Goal: Transaction & Acquisition: Purchase product/service

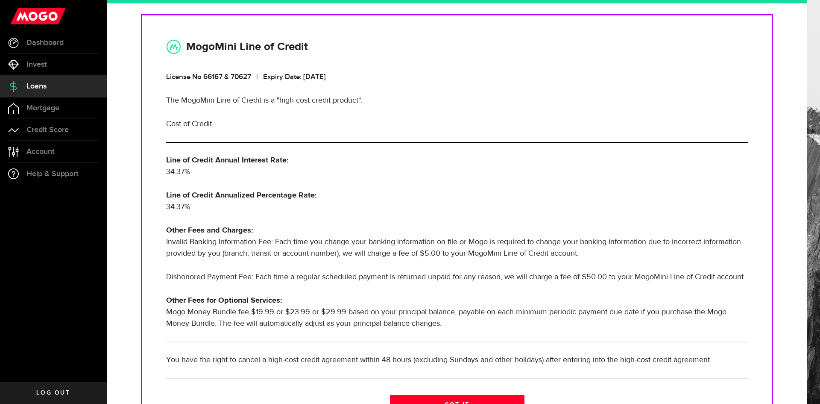
scroll to position [189, 0]
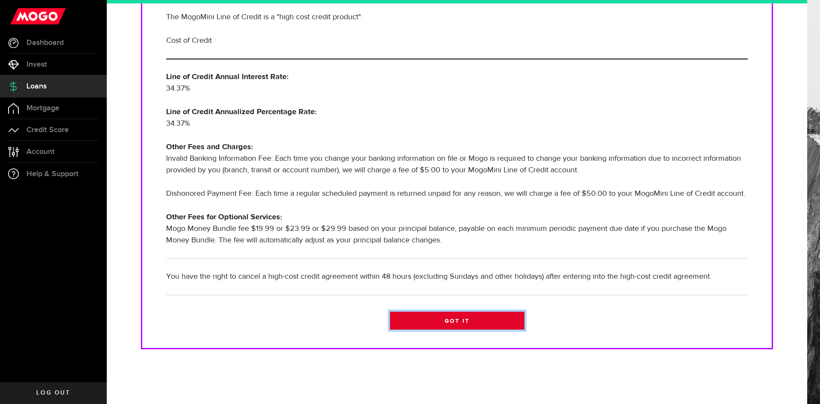
click at [422, 321] on link "Got it" at bounding box center [457, 320] width 135 height 18
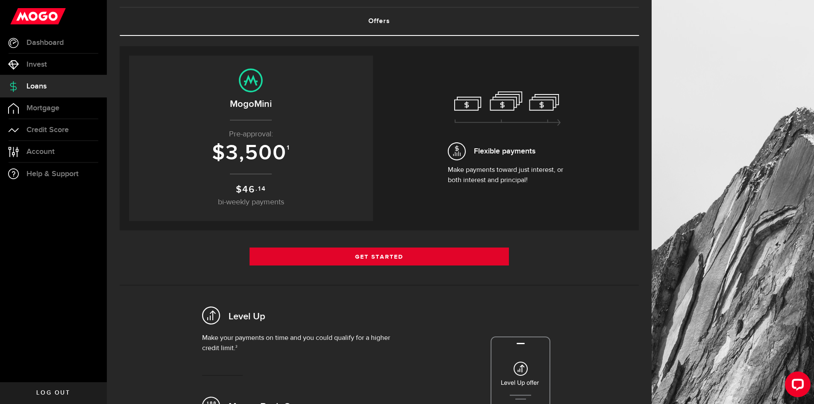
scroll to position [43, 0]
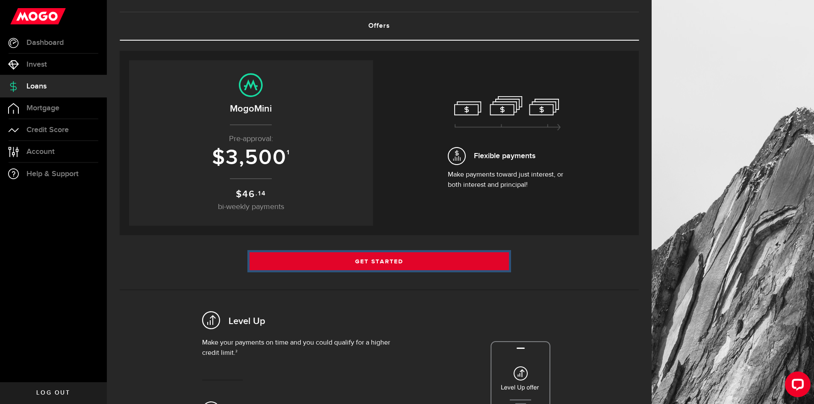
click at [328, 264] on link "Get Started" at bounding box center [379, 261] width 260 height 18
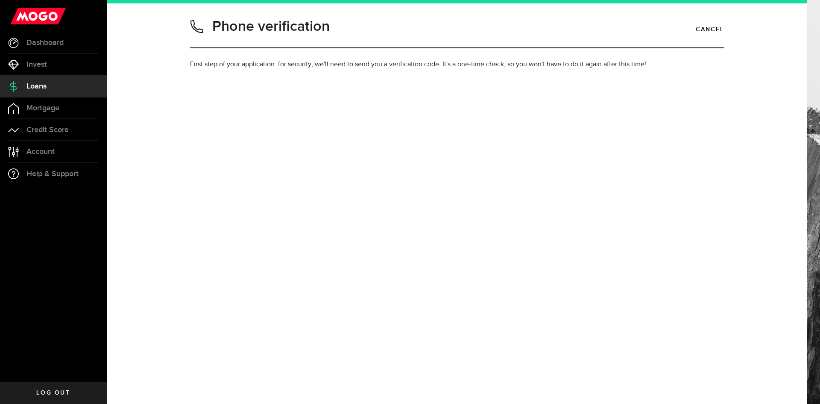
type input "2042992660"
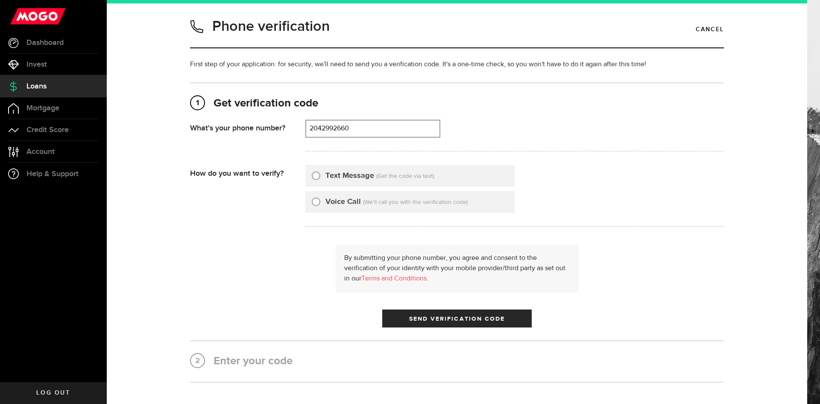
click at [327, 178] on label "Text Message" at bounding box center [349, 176] width 49 height 12
click at [320, 178] on input "Text Message" at bounding box center [316, 174] width 9 height 9
radio input "true"
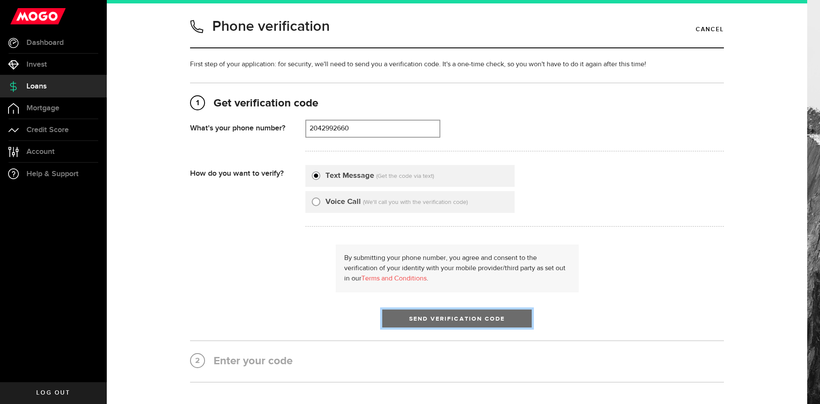
click at [425, 318] on span "Send Verification Code" at bounding box center [457, 319] width 96 height 6
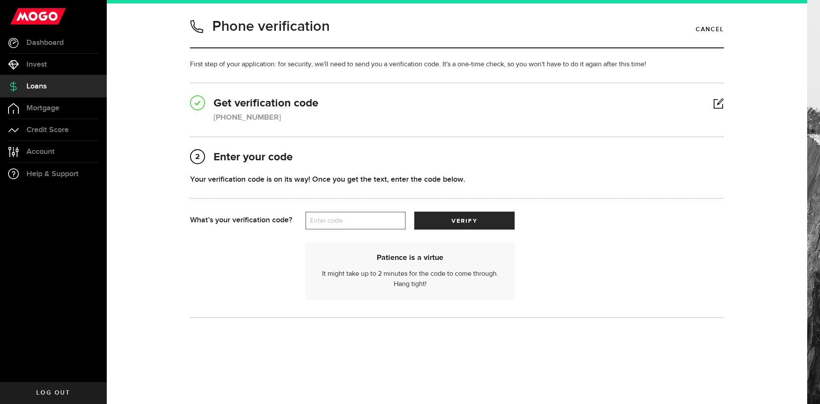
click at [320, 215] on label "Enter code" at bounding box center [355, 221] width 100 height 18
click at [320, 215] on input "Enter code" at bounding box center [355, 220] width 100 height 18
click at [332, 221] on label "Enter code" at bounding box center [355, 221] width 100 height 18
click at [332, 221] on input "Enter code" at bounding box center [355, 220] width 100 height 18
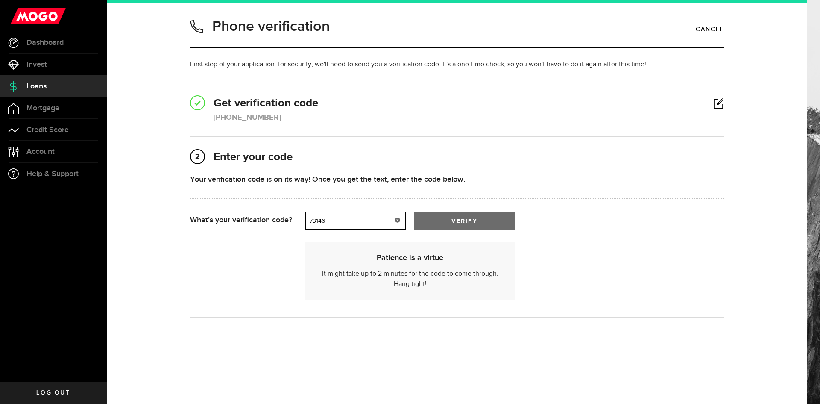
type input "73146"
click at [448, 226] on button "verify" at bounding box center [464, 220] width 100 height 18
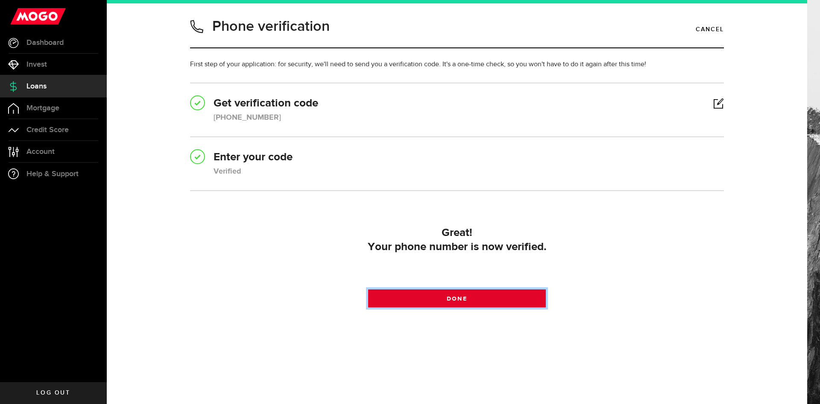
click at [407, 290] on link "Done" at bounding box center [457, 298] width 178 height 18
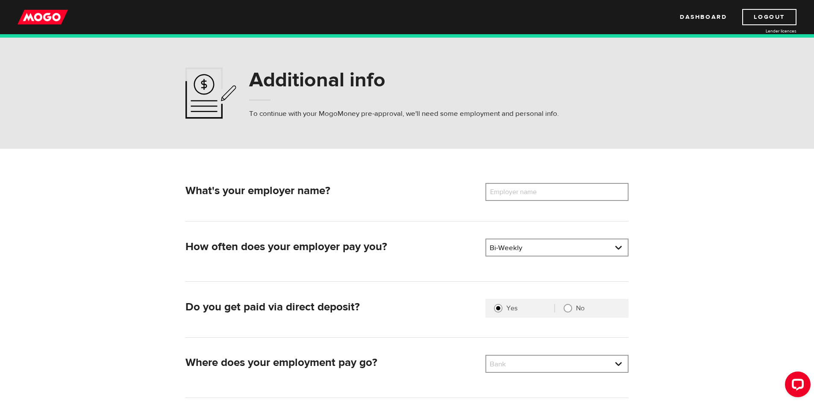
click at [495, 186] on label "Employer name" at bounding box center [519, 192] width 69 height 18
click at [495, 186] on input "Employer name" at bounding box center [556, 192] width 143 height 18
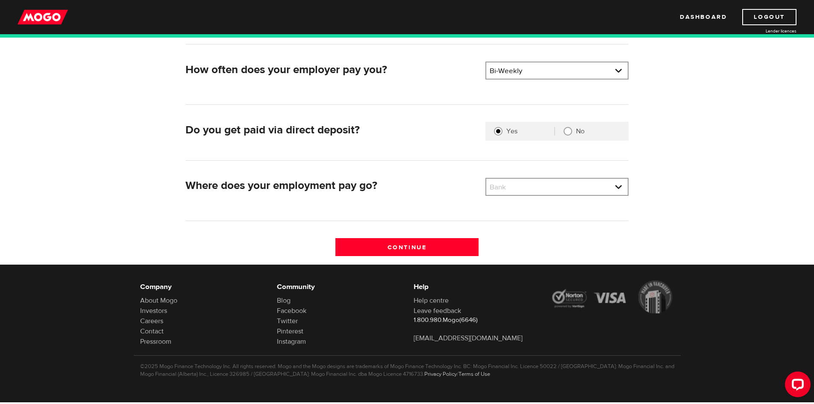
scroll to position [177, 0]
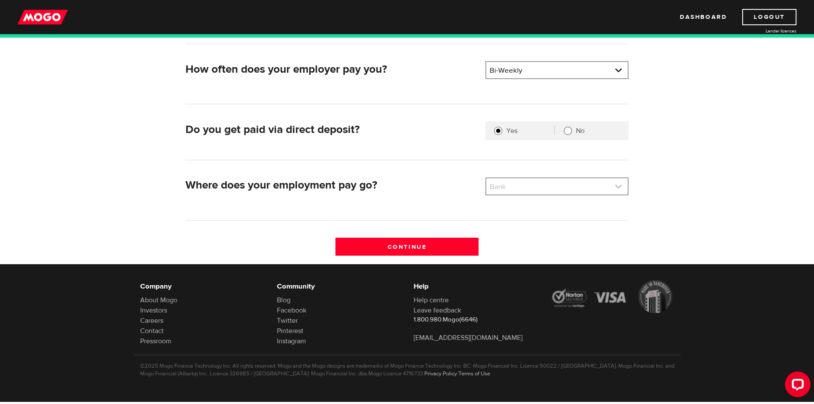
type input "The City of Winnipeg"
click at [519, 185] on link at bounding box center [556, 186] width 141 height 16
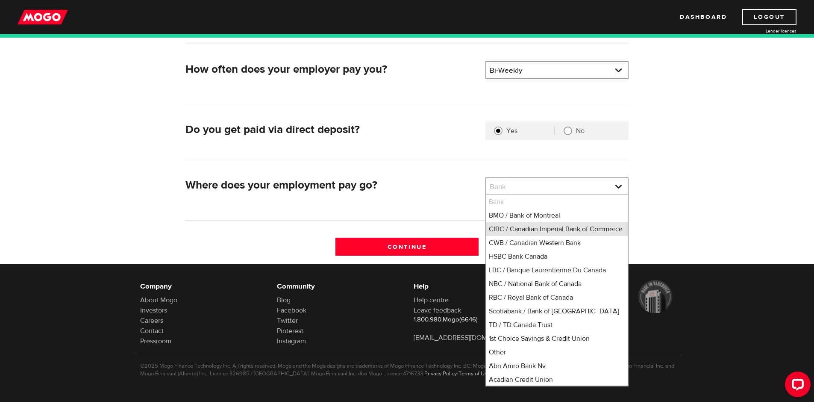
click at [512, 236] on li "CIBC / Canadian Imperial Bank of Commerce" at bounding box center [556, 229] width 141 height 14
select select "4"
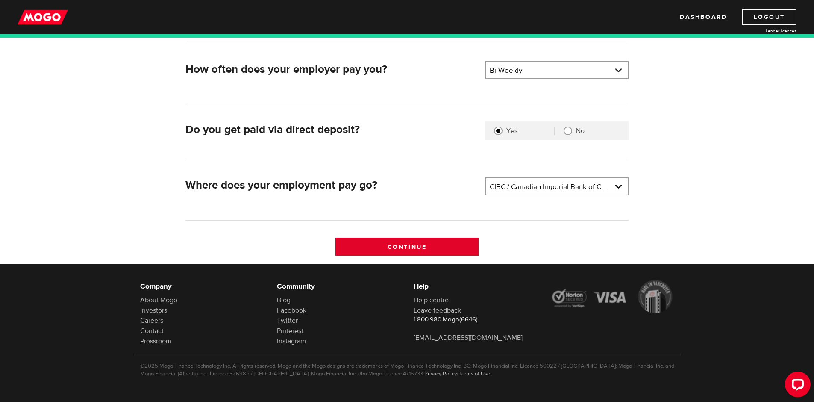
click at [449, 243] on input "Continue" at bounding box center [406, 246] width 143 height 18
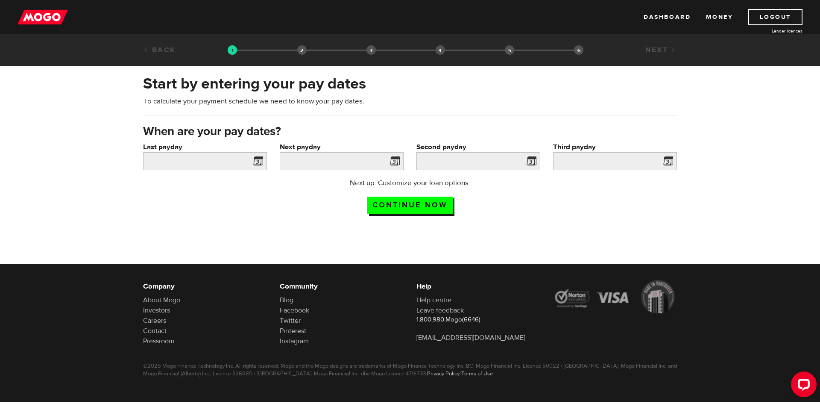
click at [255, 162] on span at bounding box center [256, 162] width 13 height 14
click at [257, 163] on span at bounding box center [256, 162] width 13 height 14
click at [214, 164] on input "Last payday" at bounding box center [205, 161] width 124 height 18
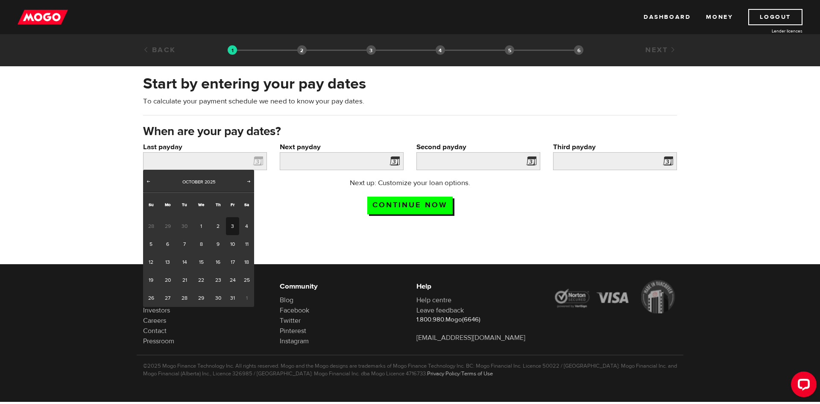
click at [232, 226] on link "3" at bounding box center [232, 226] width 13 height 18
type input "2025/10/03"
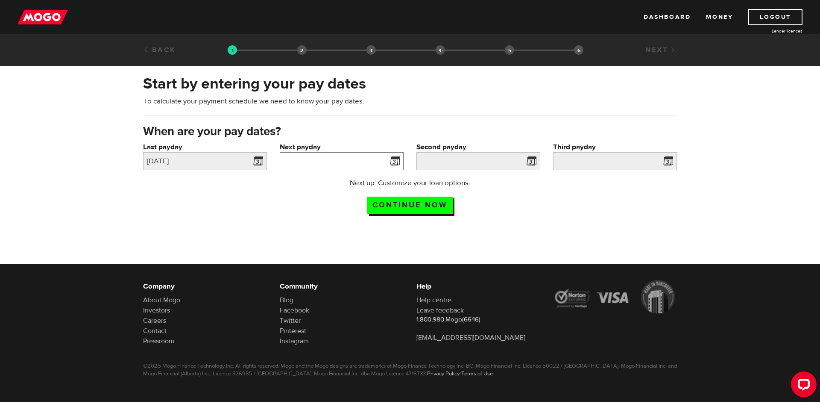
click at [335, 156] on input "Next payday" at bounding box center [342, 161] width 124 height 18
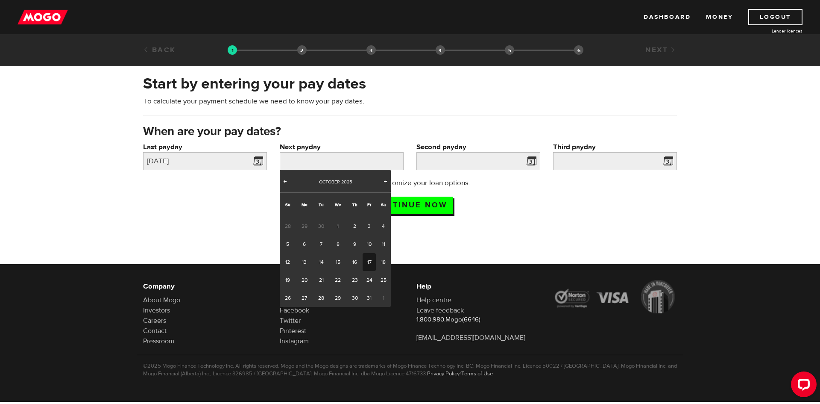
click at [372, 258] on link "17" at bounding box center [369, 262] width 13 height 18
type input "2025/10/17"
type input "2025/10/31"
type input "2025/11/14"
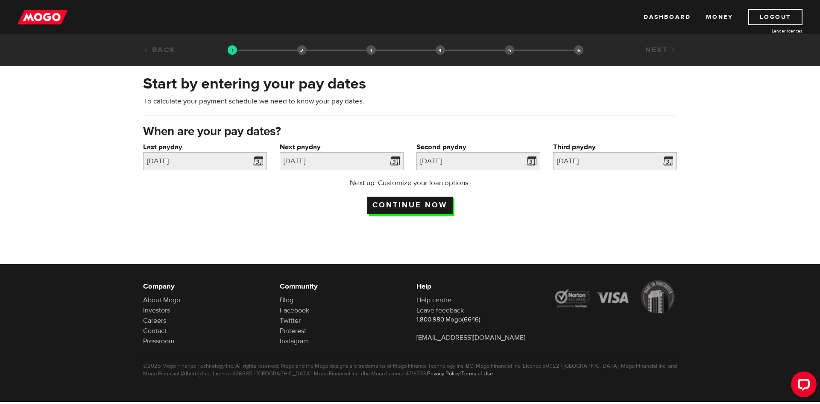
click at [443, 204] on input "Continue now" at bounding box center [409, 205] width 85 height 18
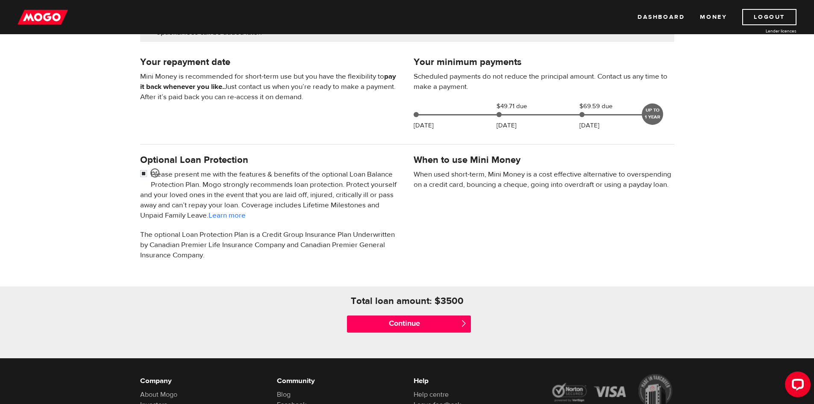
scroll to position [267, 0]
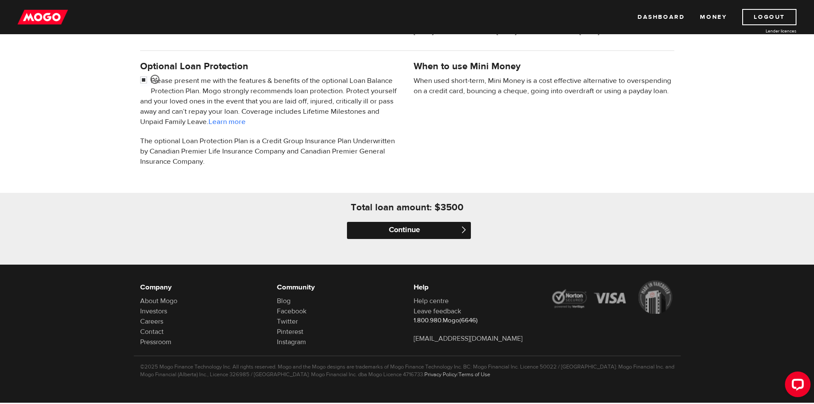
click at [390, 233] on input "Continue" at bounding box center [409, 230] width 124 height 17
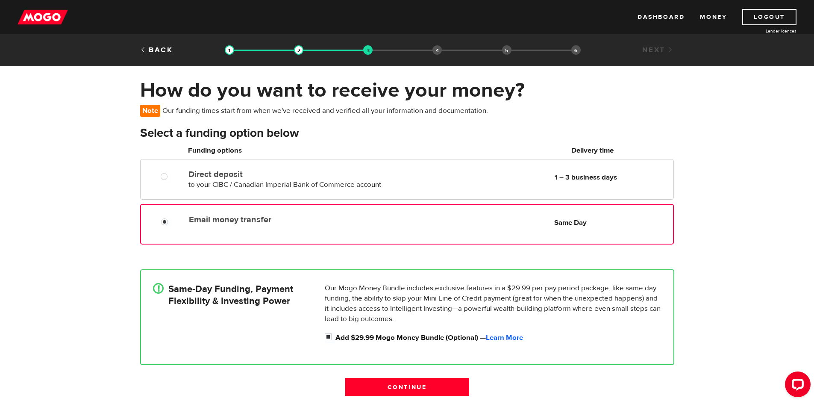
radio input "true"
click at [305, 205] on div "Email money transfer Delivery in Same Day Same Day" at bounding box center [406, 224] width 533 height 41
click at [329, 337] on input "Add $29.99 Mogo Money Bundle (Optional) — Learn More" at bounding box center [330, 337] width 11 height 11
checkbox input "false"
radio input "false"
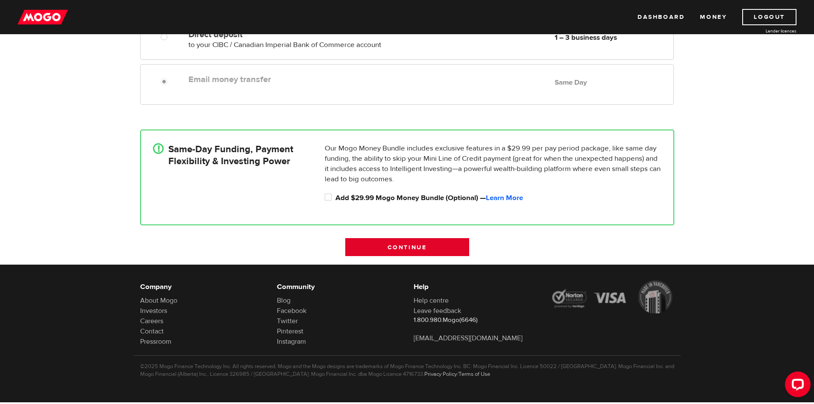
click at [369, 240] on input "Continue" at bounding box center [407, 247] width 124 height 18
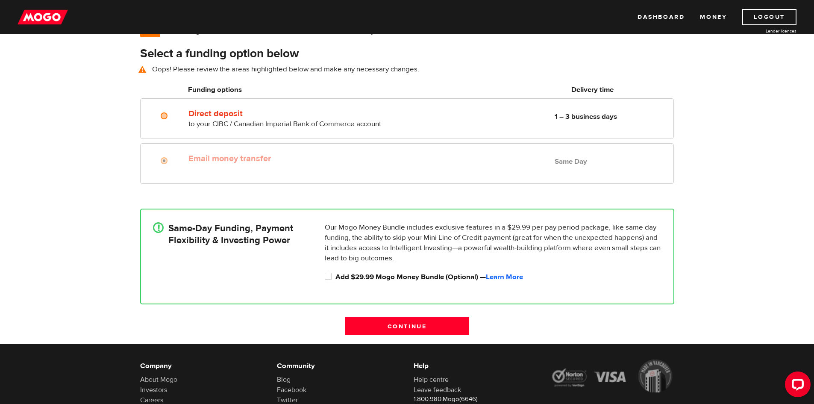
scroll to position [62, 0]
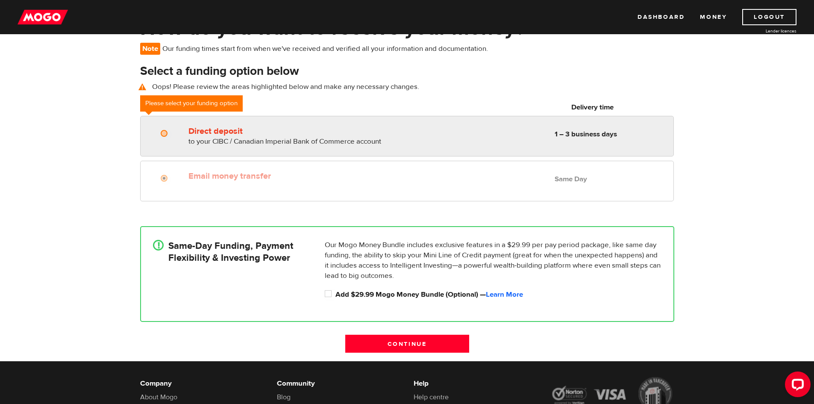
radio input "true"
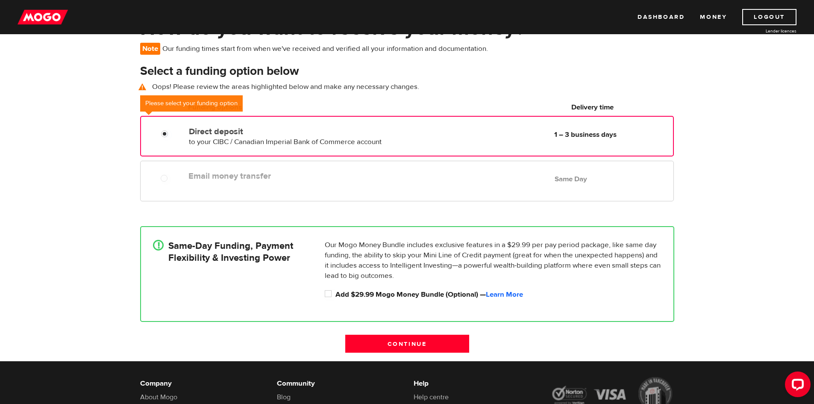
click at [156, 140] on div "Direct deposit to your CIBC / Canadian Imperial Bank of Commerce account Delive…" at bounding box center [406, 135] width 531 height 24
click at [162, 186] on div "Email money transfer Delivery in Same Day Same Day" at bounding box center [406, 181] width 533 height 41
click at [171, 185] on div "Email money transfer Delivery in Same Day Same Day" at bounding box center [406, 181] width 533 height 41
click at [165, 144] on div "Direct deposit to your CIBC / Canadian Imperial Bank of Commerce account Delive…" at bounding box center [406, 135] width 531 height 24
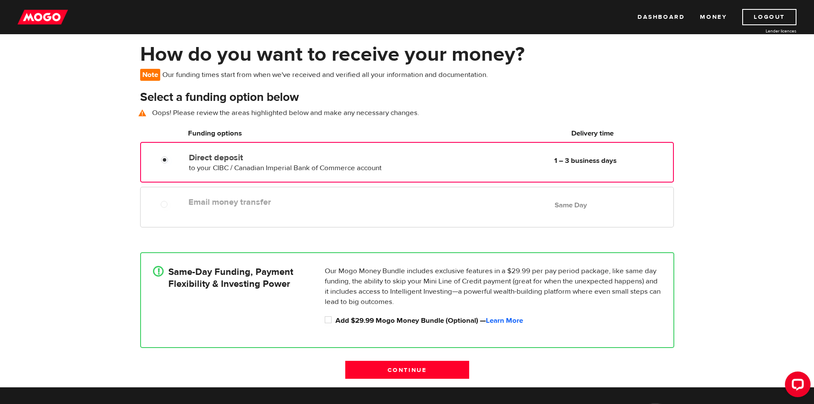
scroll to position [85, 0]
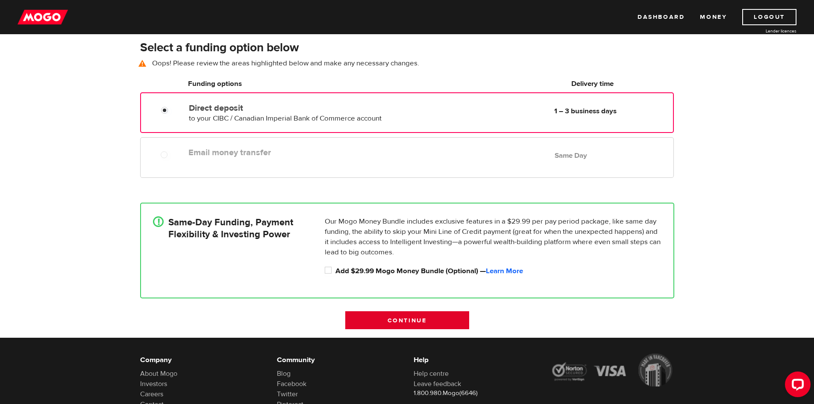
click at [379, 322] on input "Continue" at bounding box center [407, 320] width 124 height 18
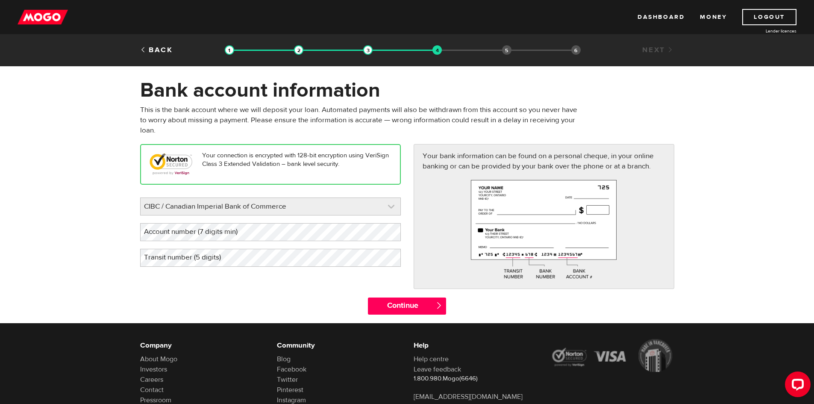
click at [200, 206] on link at bounding box center [271, 206] width 260 height 17
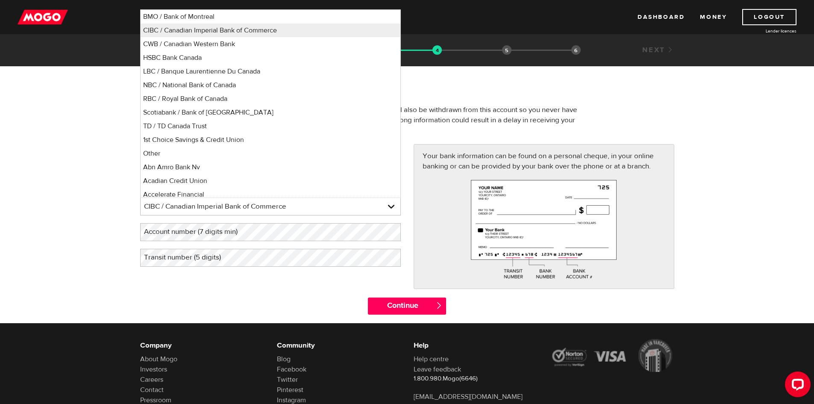
click at [80, 236] on form "Bank account information Oops! Please review the areas highlighted below and ma…" at bounding box center [407, 200] width 814 height 245
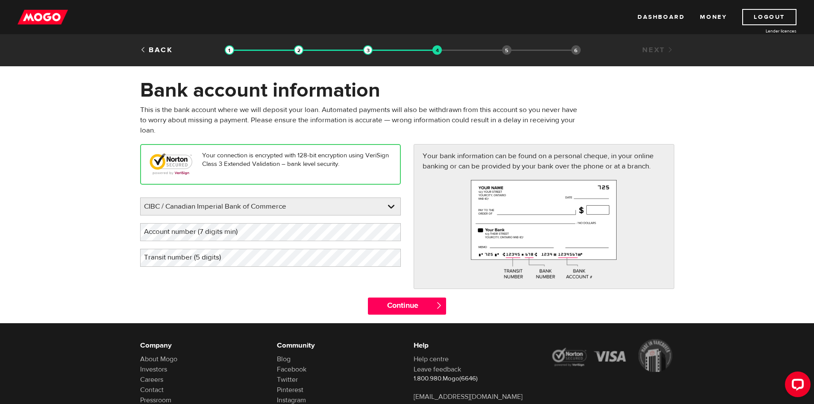
click at [207, 234] on label "Account number (7 digits min)" at bounding box center [197, 232] width 115 height 18
click at [163, 265] on label "Transit number (5 digits)" at bounding box center [189, 258] width 98 height 18
click at [406, 310] on input "Continue" at bounding box center [407, 305] width 78 height 17
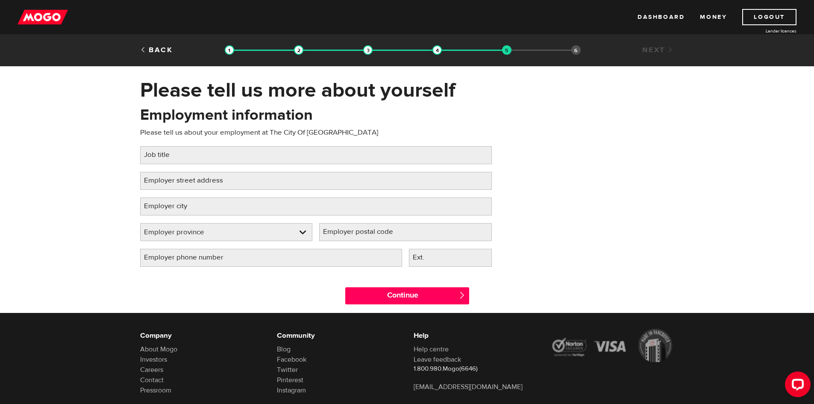
click at [156, 148] on label "Job title" at bounding box center [163, 155] width 47 height 18
click at [156, 148] on input "Job title" at bounding box center [316, 155] width 352 height 18
click at [157, 148] on label "Job title" at bounding box center [163, 155] width 47 height 18
click at [157, 148] on input "Job title" at bounding box center [316, 155] width 352 height 18
click at [157, 148] on label "Job title" at bounding box center [163, 155] width 47 height 18
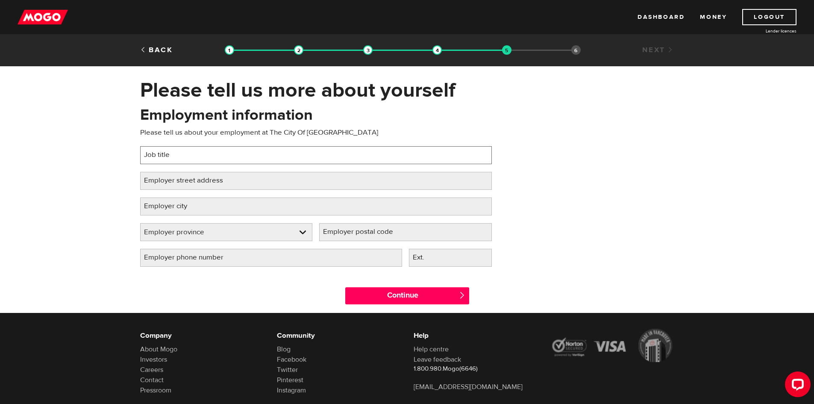
click at [157, 148] on input "Job title" at bounding box center [316, 155] width 352 height 18
type input "h"
type input "The City of Winnipeg"
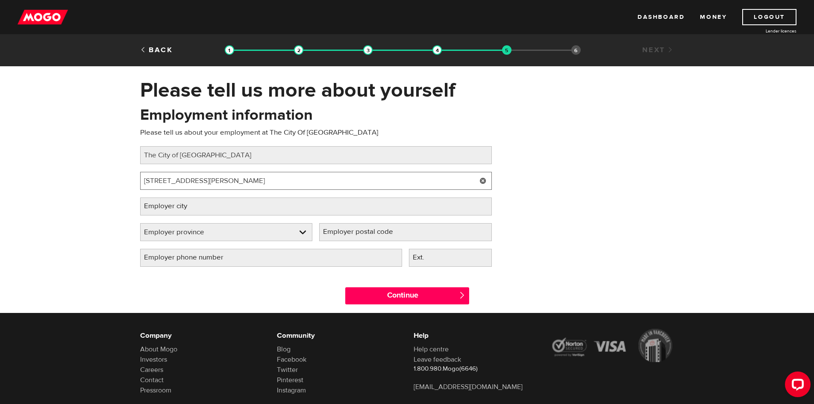
type input "1057 Logan Ave"
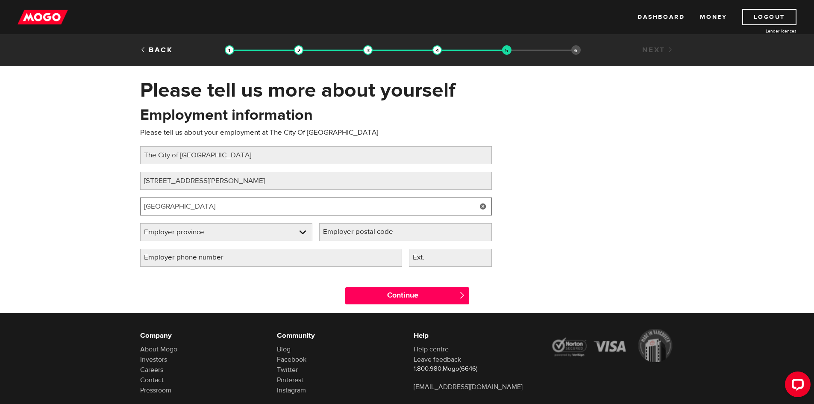
type input "Winnipeg"
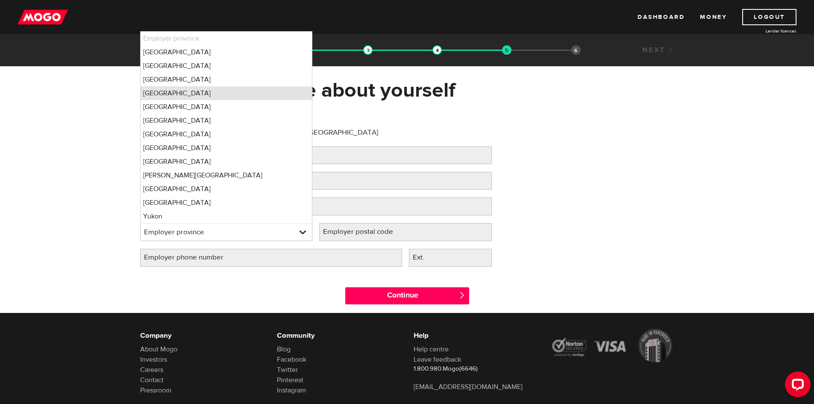
click at [156, 92] on li "Manitoba" at bounding box center [227, 93] width 172 height 14
select select "MB"
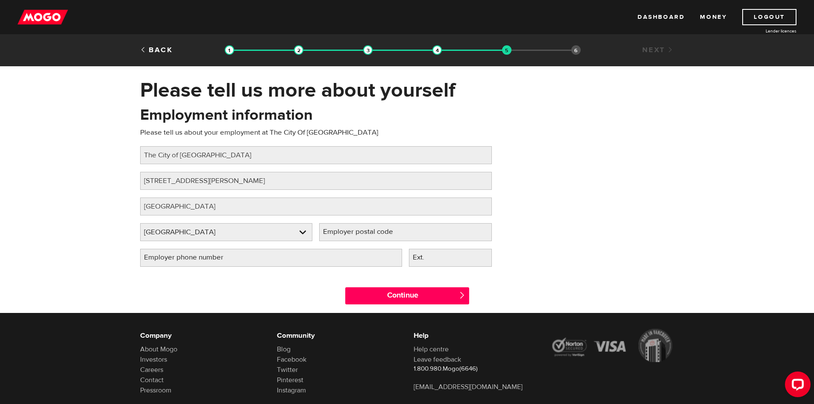
click at [361, 238] on label "Employer postal code" at bounding box center [364, 232] width 91 height 18
click at [361, 238] on input "Employer postal code" at bounding box center [405, 232] width 173 height 18
click at [372, 227] on label "Employer postal code" at bounding box center [364, 232] width 91 height 18
click at [372, 227] on input "Employer postal code" at bounding box center [405, 232] width 173 height 18
click at [366, 231] on label "Employer postal code" at bounding box center [364, 232] width 91 height 18
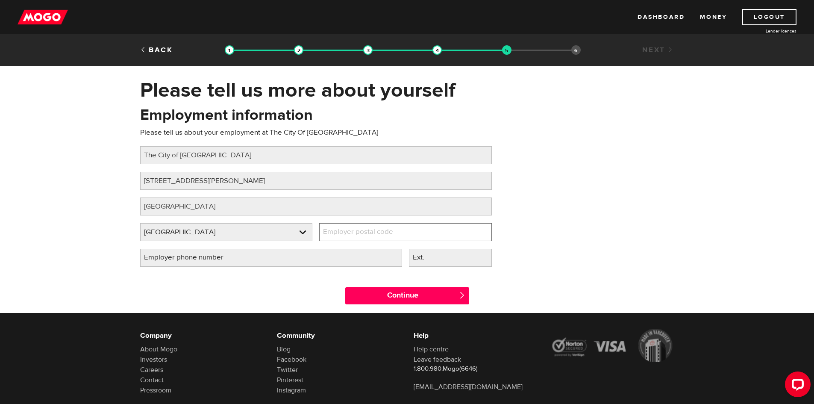
click at [366, 231] on input "Employer postal code" at bounding box center [405, 232] width 173 height 18
type input "R3E 3N8"
type input "(204) 986-6802"
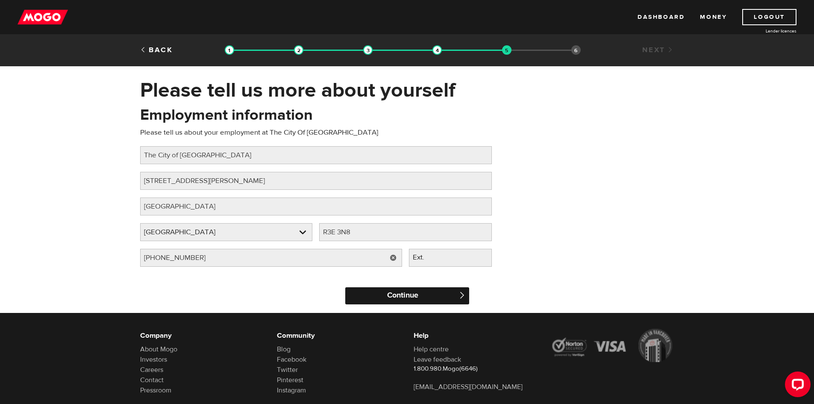
click at [384, 301] on input "Continue" at bounding box center [407, 295] width 124 height 17
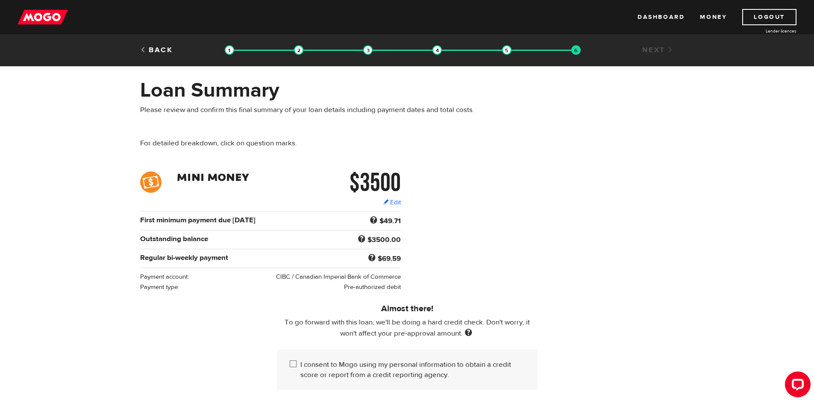
click at [298, 367] on input "I consent to Mogo using my personal information to obtain a credit score or rep…" at bounding box center [295, 364] width 11 height 11
checkbox input "true"
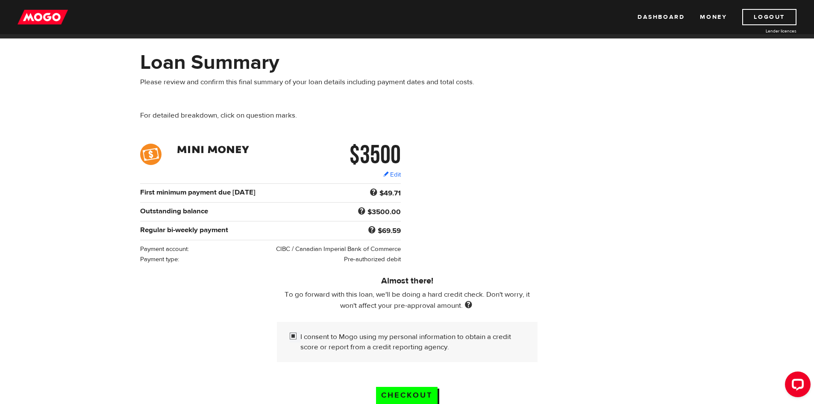
scroll to position [43, 0]
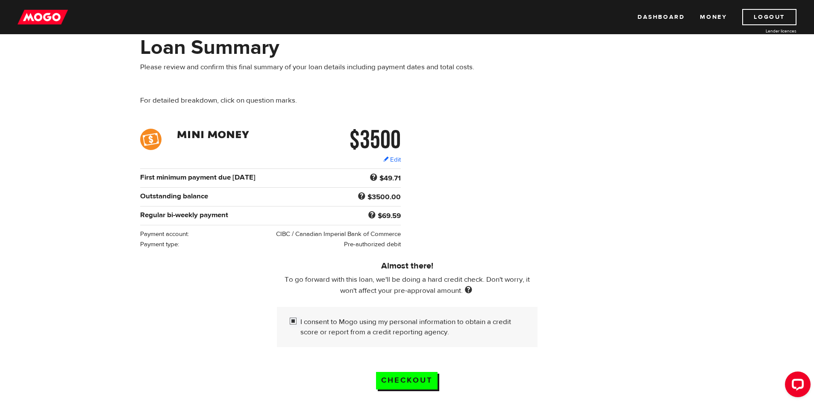
click at [390, 367] on div "Checkout" at bounding box center [406, 375] width 91 height 41
click at [402, 373] on input "Checkout" at bounding box center [407, 381] width 62 height 18
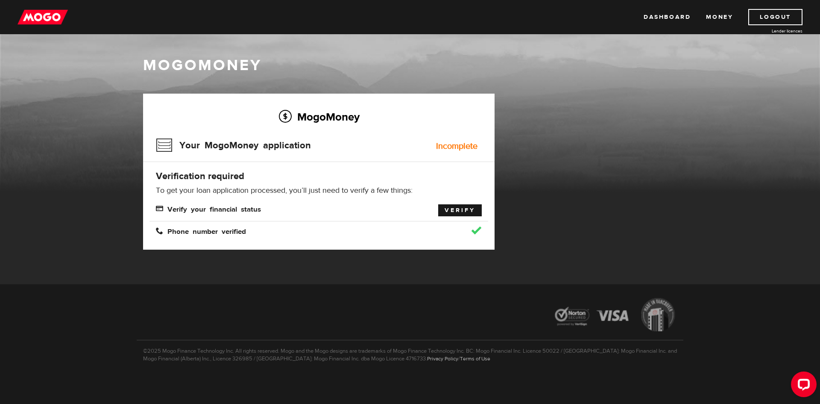
click at [457, 212] on link "Verify" at bounding box center [460, 210] width 44 height 12
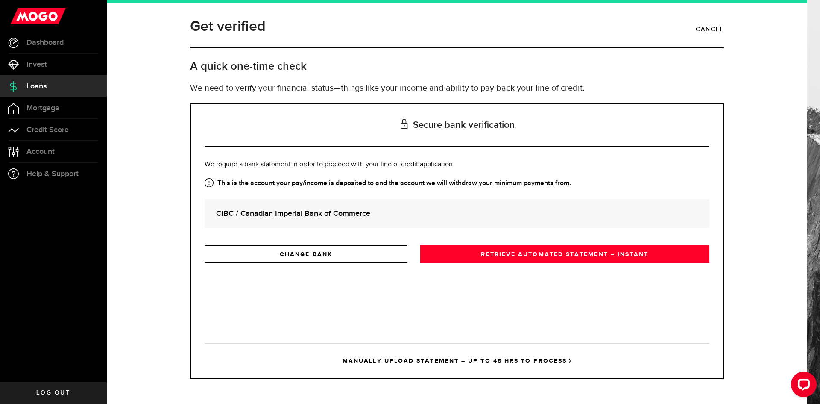
click at [335, 211] on strong "CIBC / Canadian Imperial Bank of Commerce" at bounding box center [457, 214] width 482 height 12
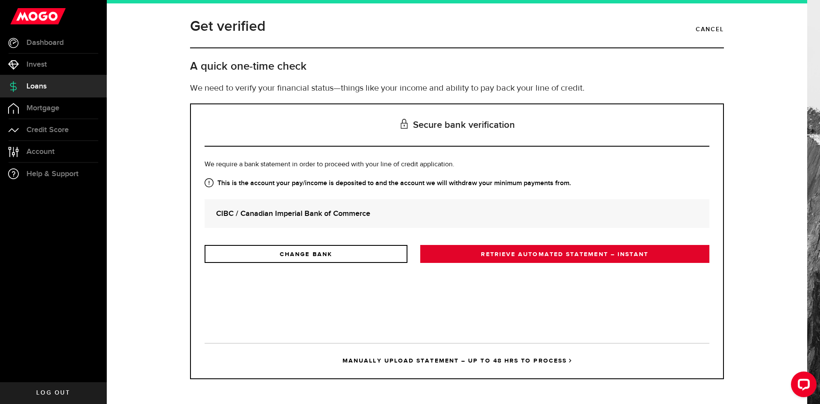
click at [464, 254] on link "RETRIEVE AUTOMATED STATEMENT – INSTANT" at bounding box center [564, 254] width 289 height 18
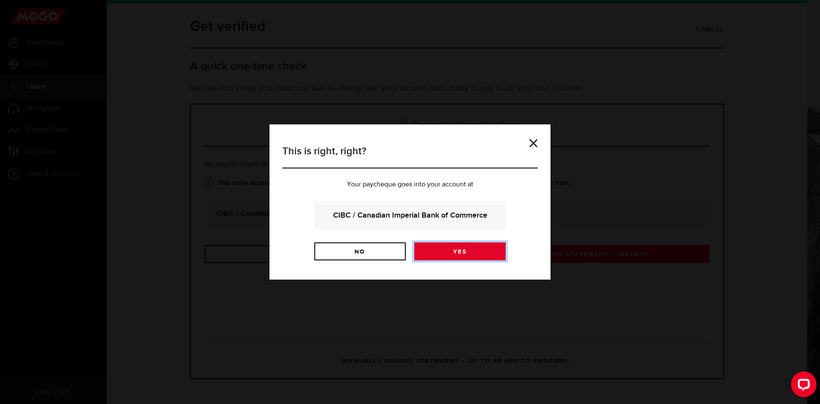
click at [439, 249] on link "Yes" at bounding box center [459, 251] width 91 height 18
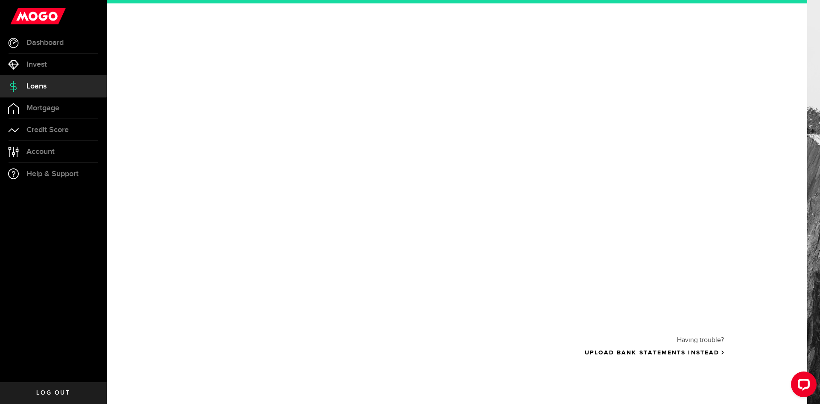
scroll to position [107, 0]
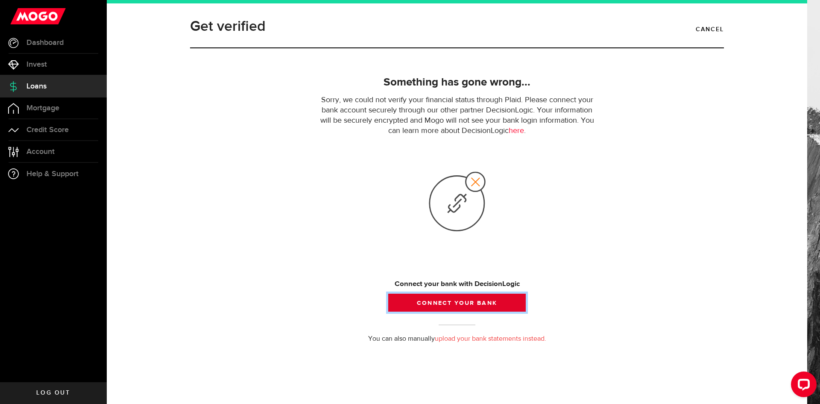
click at [474, 299] on button "Connect your bank" at bounding box center [457, 302] width 138 height 18
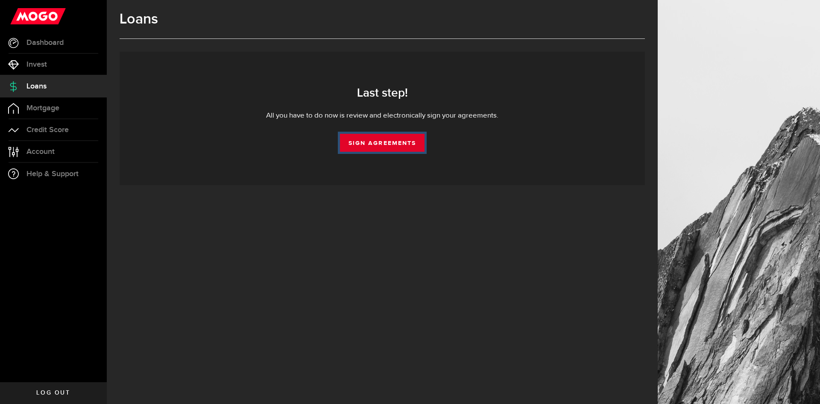
click at [387, 146] on link "Sign Agreements" at bounding box center [382, 143] width 85 height 18
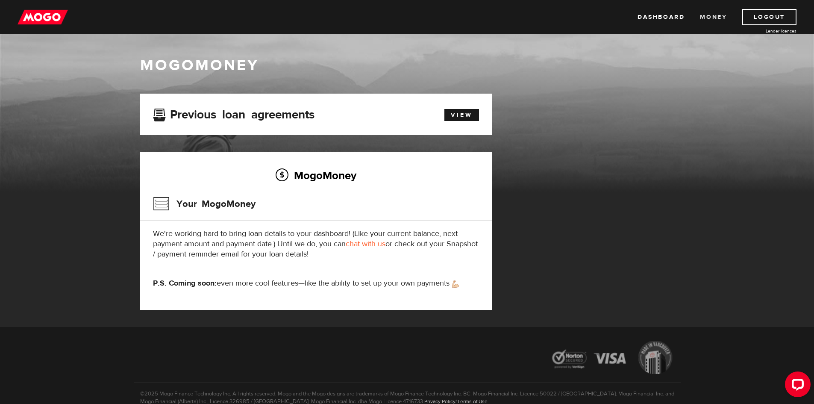
click at [713, 19] on link "Money" at bounding box center [713, 17] width 27 height 16
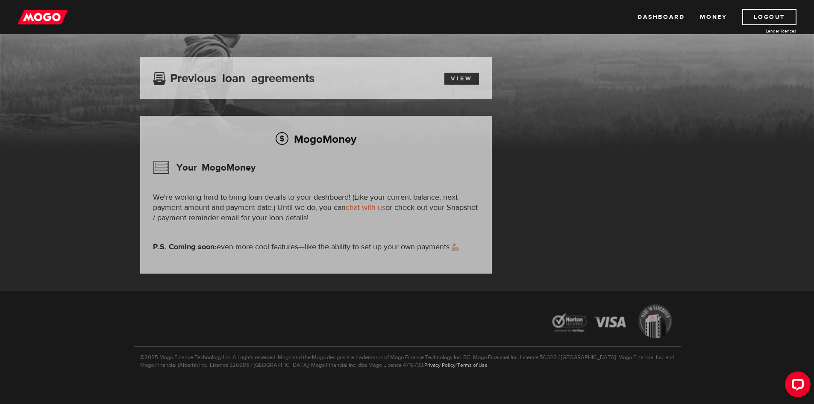
scroll to position [43, 0]
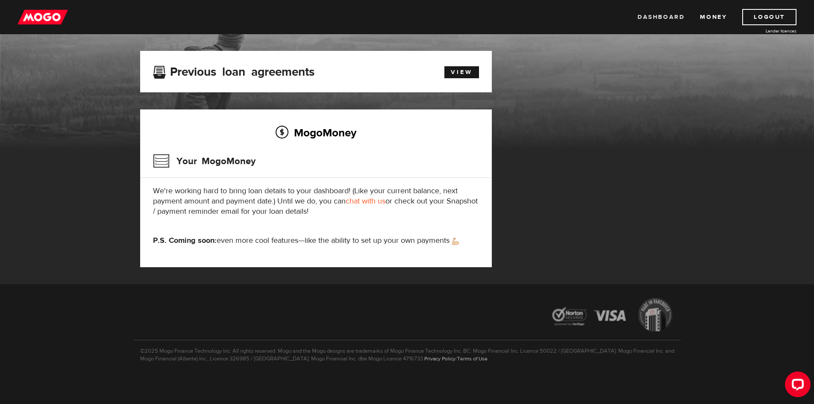
click at [654, 16] on link "Dashboard" at bounding box center [660, 17] width 47 height 16
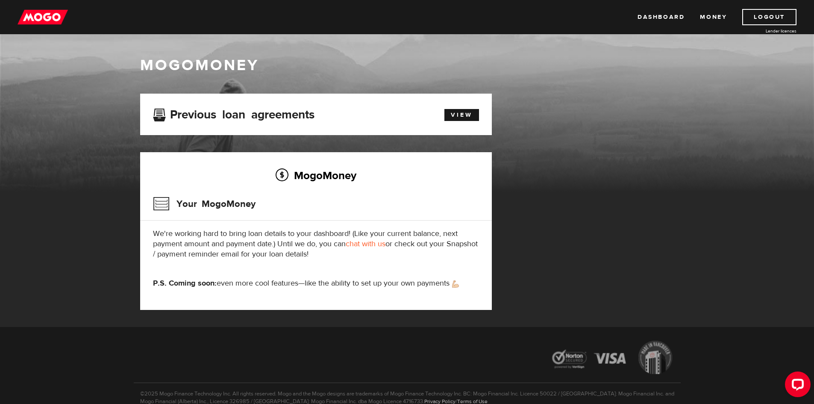
scroll to position [43, 0]
